Goal: Find specific page/section: Find specific page/section

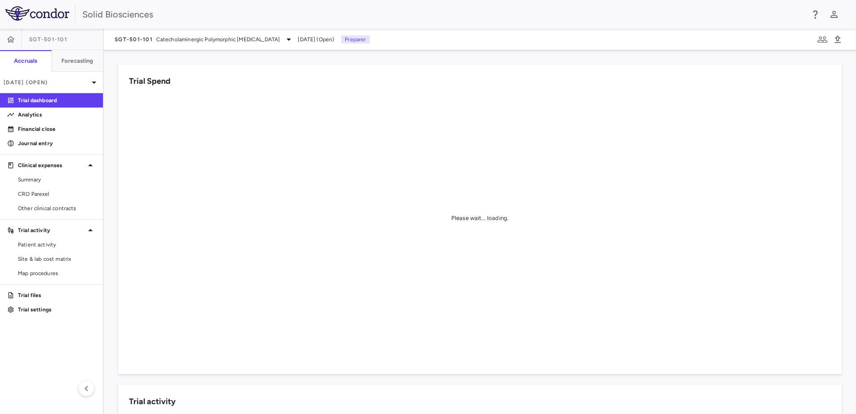
click at [114, 158] on div "Trial Spend Please wait... loading." at bounding box center [474, 214] width 734 height 320
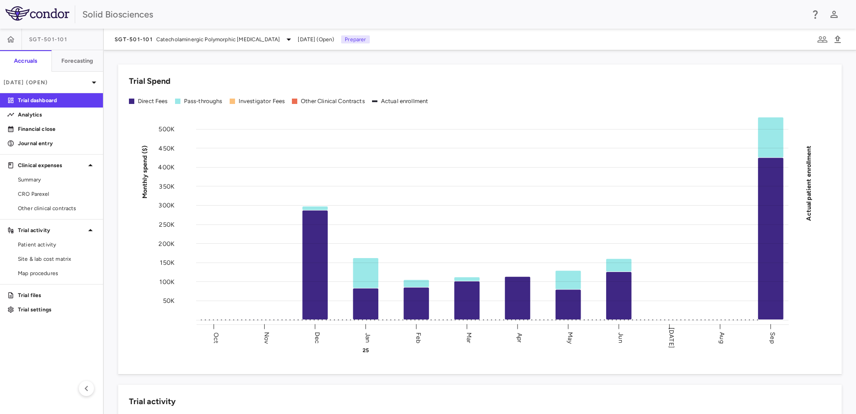
click at [117, 186] on div "Trial Spend Direct Fees Pass-throughs Investigator Fees Other Clinical Contract…" at bounding box center [474, 214] width 734 height 320
click at [113, 161] on div "Trial Spend Direct Fees Pass-throughs Investigator Fees Other Clinical Contract…" at bounding box center [474, 214] width 734 height 320
click at [112, 161] on div "Trial Spend Direct Fees Pass-throughs Investigator Fees Other Clinical Contract…" at bounding box center [474, 214] width 734 height 320
click at [39, 142] on p "Journal entry" at bounding box center [57, 143] width 78 height 8
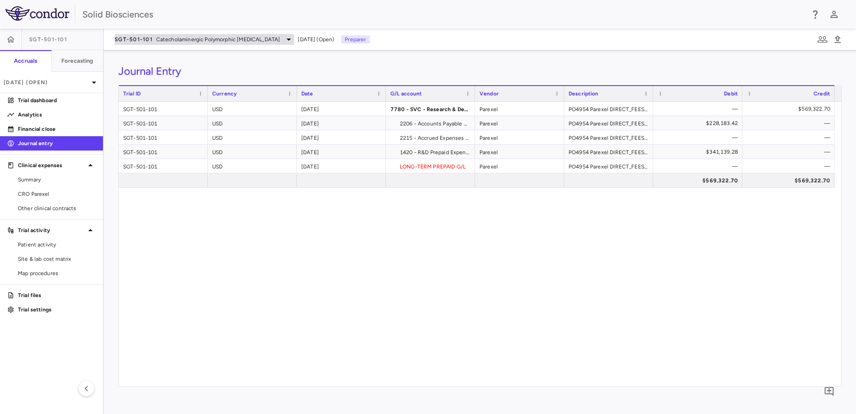
click at [194, 38] on span "Catecholaminergic Polymorphic [MEDICAL_DATA]" at bounding box center [218, 39] width 124 height 8
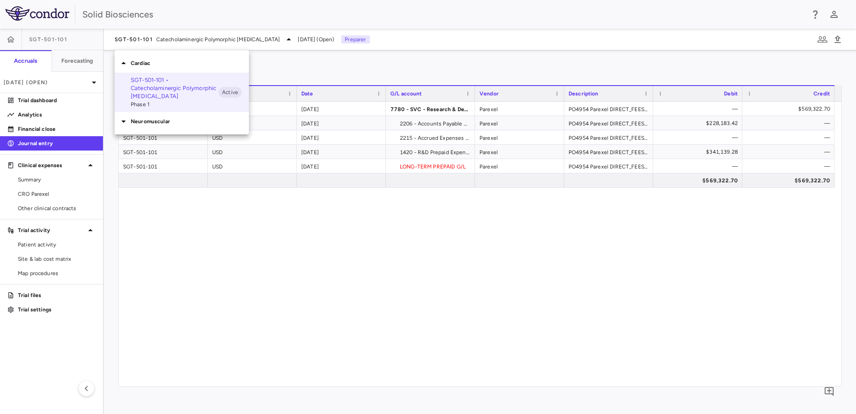
click at [155, 119] on p "Neuromuscular" at bounding box center [190, 121] width 118 height 8
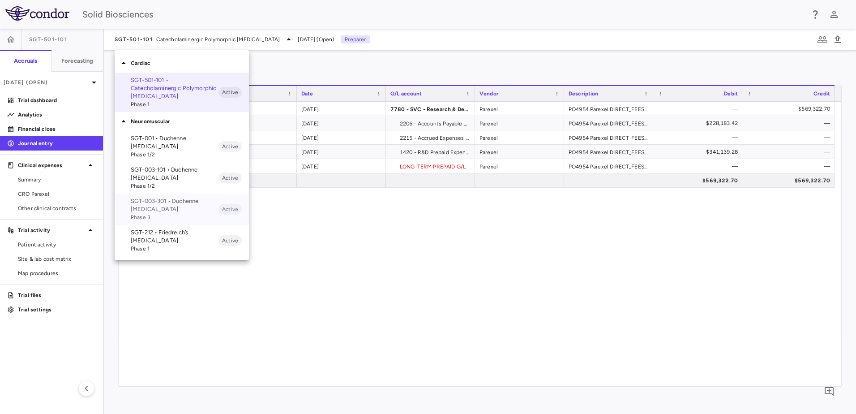
click at [170, 203] on p "SGT-003-301 • Duchenne [MEDICAL_DATA]" at bounding box center [175, 205] width 88 height 16
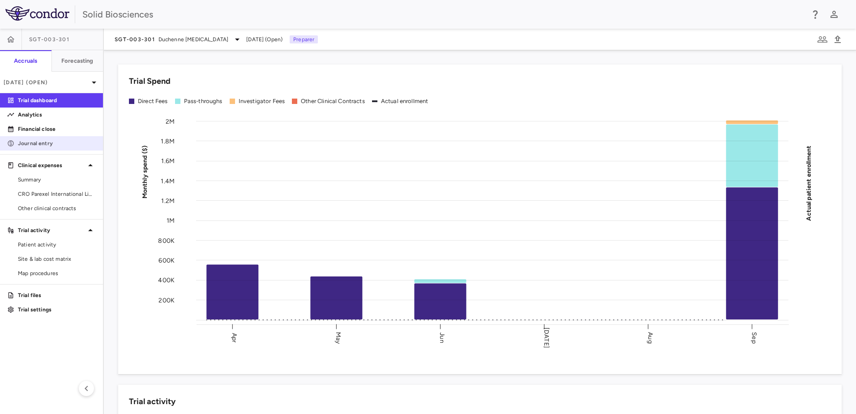
drag, startPoint x: 44, startPoint y: 141, endPoint x: 52, endPoint y: 140, distance: 7.7
click at [44, 141] on p "Journal entry" at bounding box center [57, 143] width 78 height 8
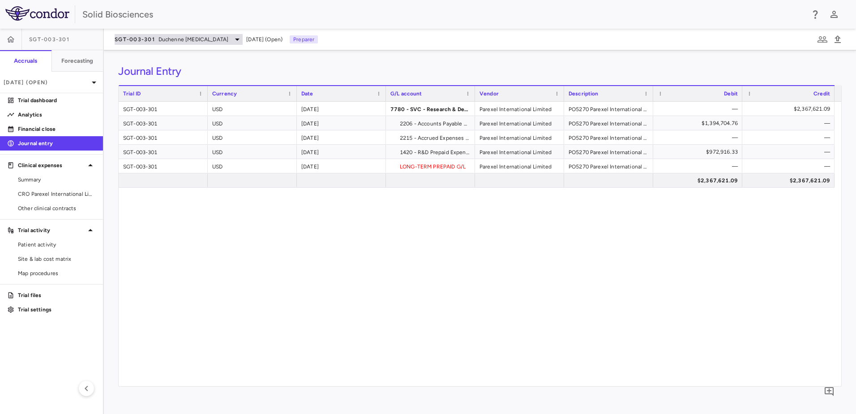
click at [196, 36] on span "Duchenne [MEDICAL_DATA]" at bounding box center [193, 39] width 70 height 8
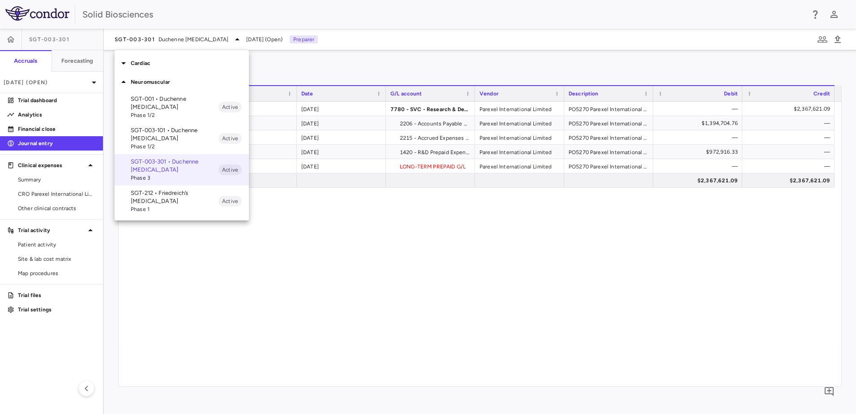
click at [163, 195] on p "SGT-212 • Friedreich’s [MEDICAL_DATA]" at bounding box center [175, 197] width 88 height 16
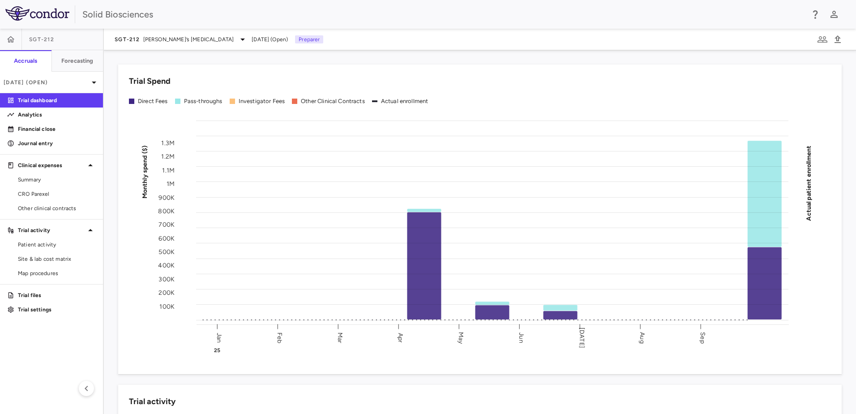
click at [109, 122] on div "Trial Spend Direct Fees Pass-throughs Investigator Fees Other Clinical Contract…" at bounding box center [474, 214] width 734 height 320
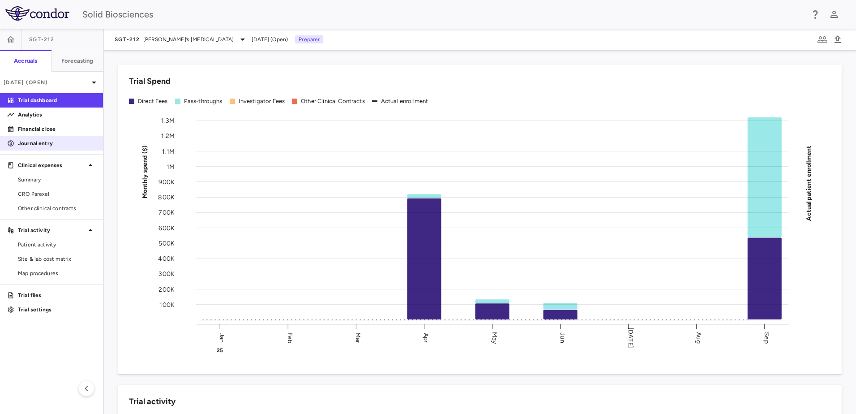
click at [44, 144] on p "Journal entry" at bounding box center [57, 143] width 78 height 8
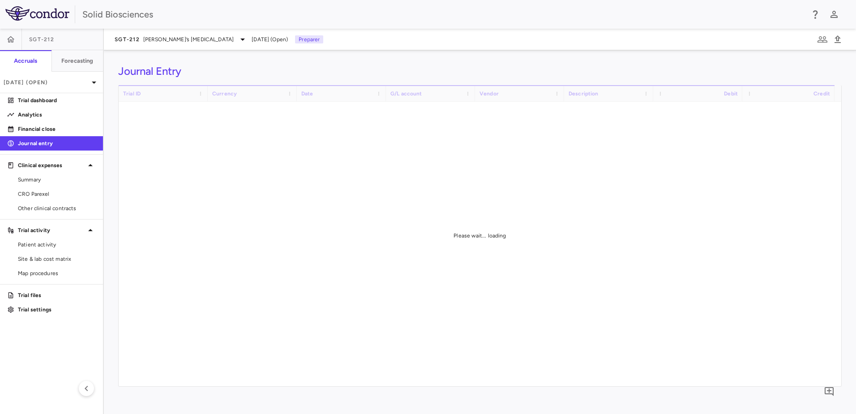
click at [107, 137] on div "Journal Entry Drag here to set row groups Drag here to set column labels Trial …" at bounding box center [480, 232] width 752 height 364
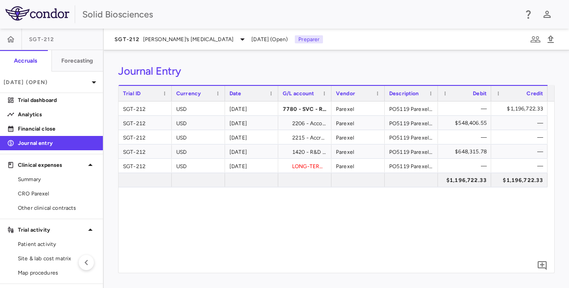
click at [346, 224] on div "SGT-212 USD [DATE] 7780 - SVC - Research & Development : Trials Expense Parexel…" at bounding box center [337, 187] width 436 height 171
click at [252, 226] on div "SGT-212 USD [DATE] 7780 - SVC - Research & Development : Trials Expense Parexel…" at bounding box center [337, 187] width 436 height 171
click at [245, 62] on div "Journal Entry Drag here to set row groups Drag here to set column labels Trial …" at bounding box center [337, 169] width 466 height 238
click at [176, 39] on span "[PERSON_NAME]’s [MEDICAL_DATA]" at bounding box center [188, 39] width 91 height 8
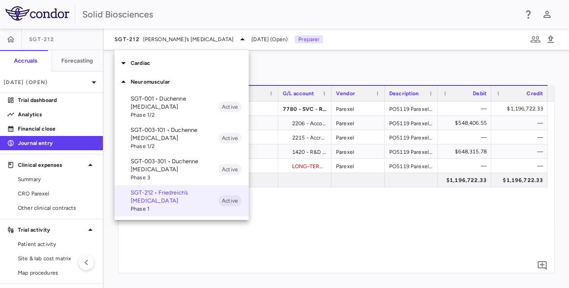
click at [167, 132] on p "SGT-003-101 • Duchenne [MEDICAL_DATA]" at bounding box center [175, 134] width 88 height 16
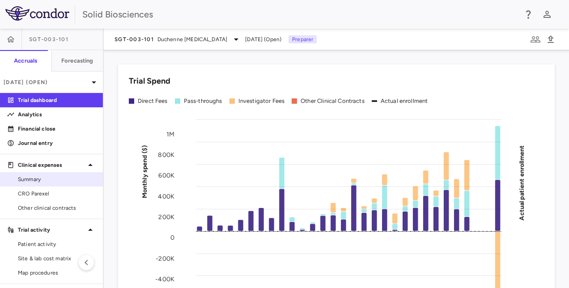
click at [39, 181] on span "Summary" at bounding box center [57, 179] width 78 height 8
